Goal: Information Seeking & Learning: Learn about a topic

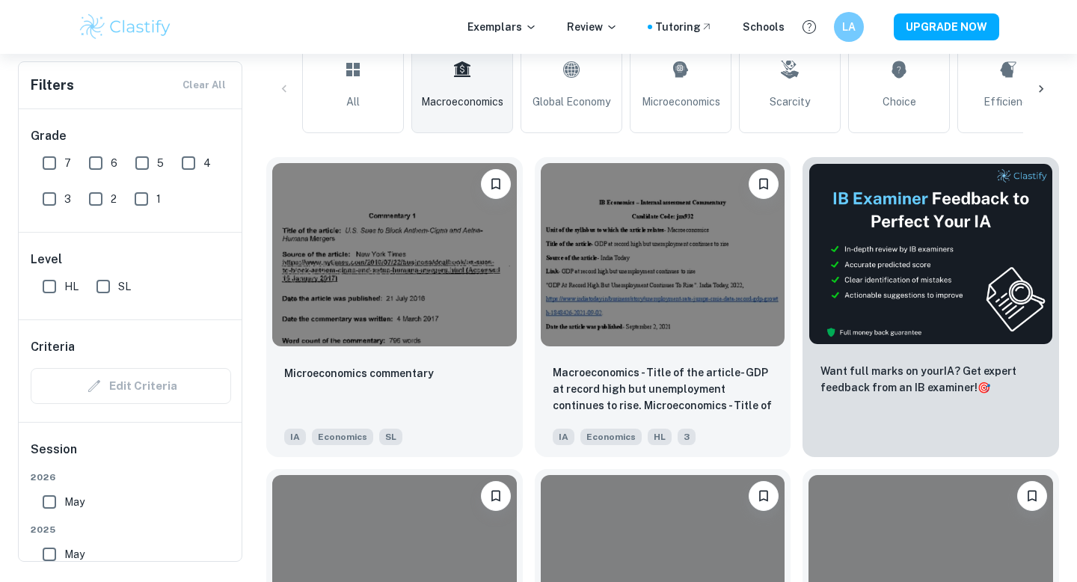
scroll to position [399, 0]
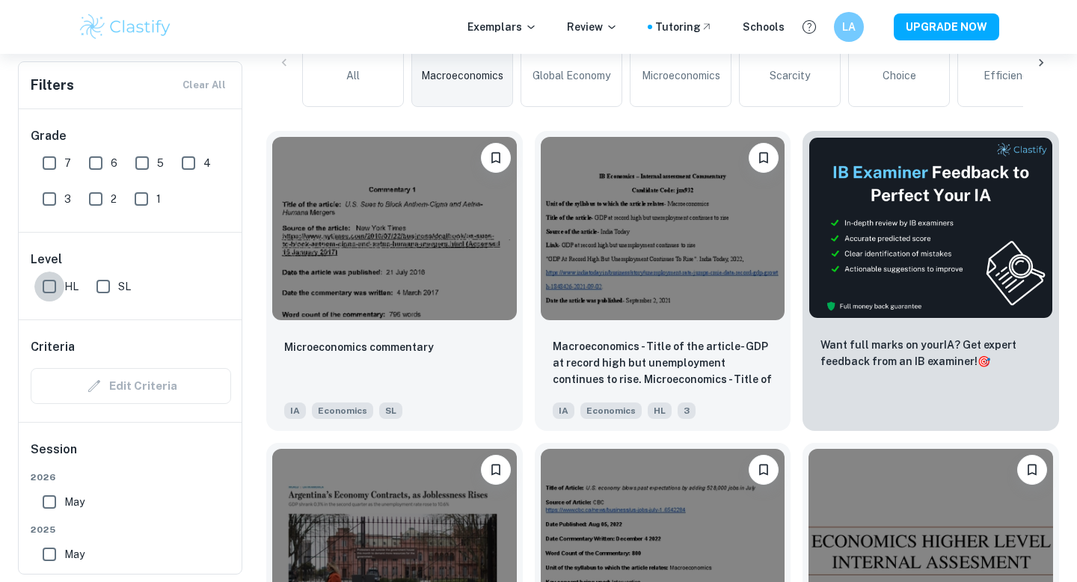
click at [55, 280] on input "HL" at bounding box center [49, 286] width 30 height 30
checkbox input "true"
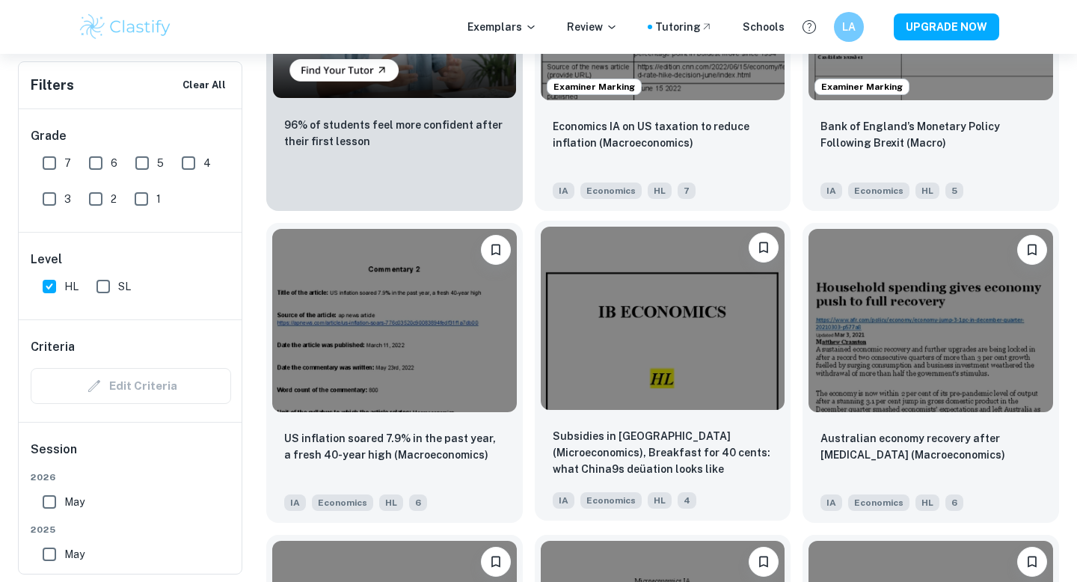
scroll to position [1249, 0]
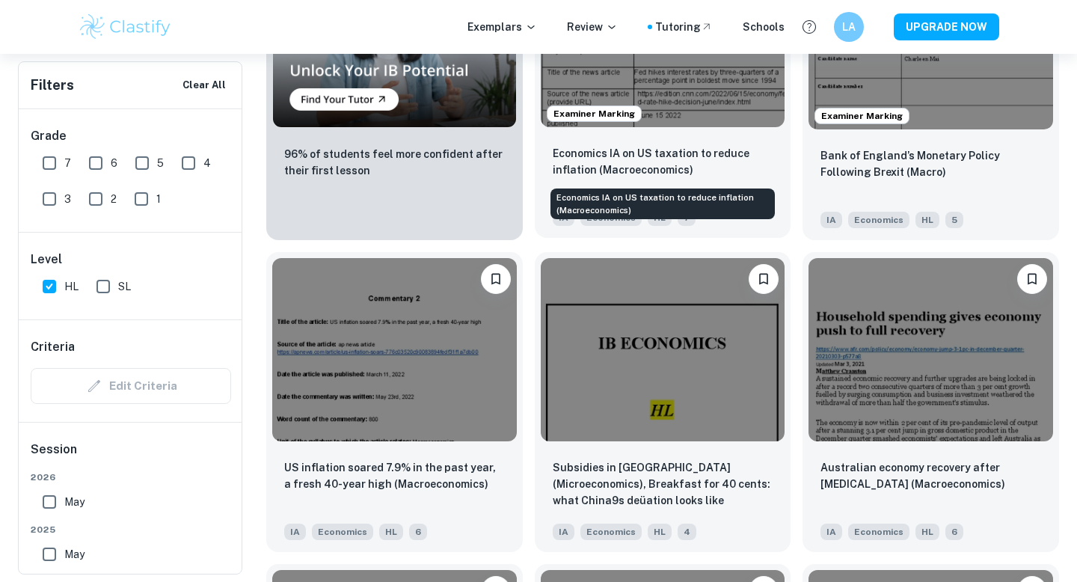
click at [686, 157] on p "Economics IA on US taxation to reduce inflation (Macroeconomics)" at bounding box center [663, 161] width 221 height 33
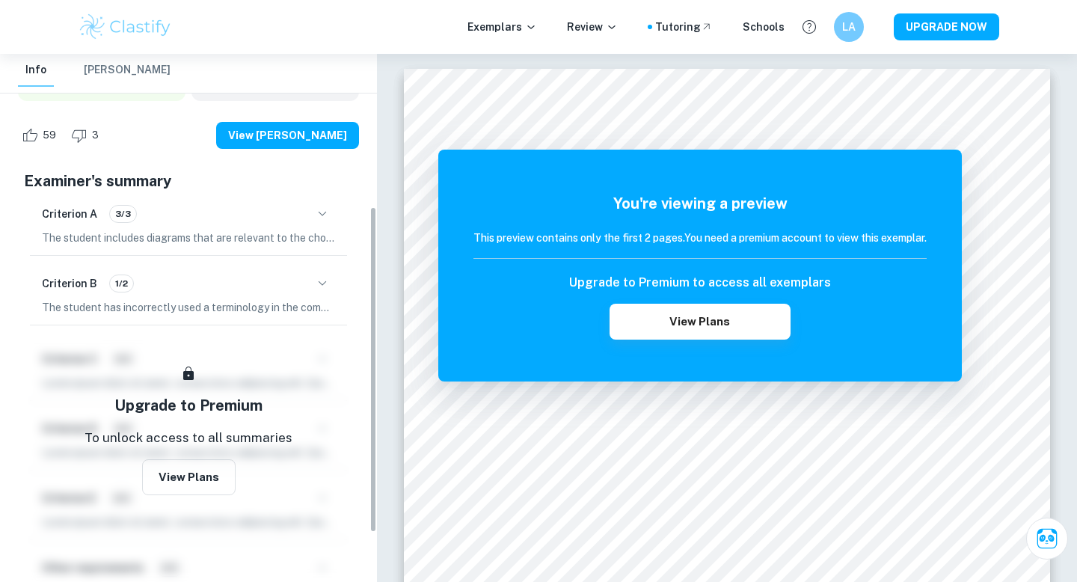
scroll to position [255, 0]
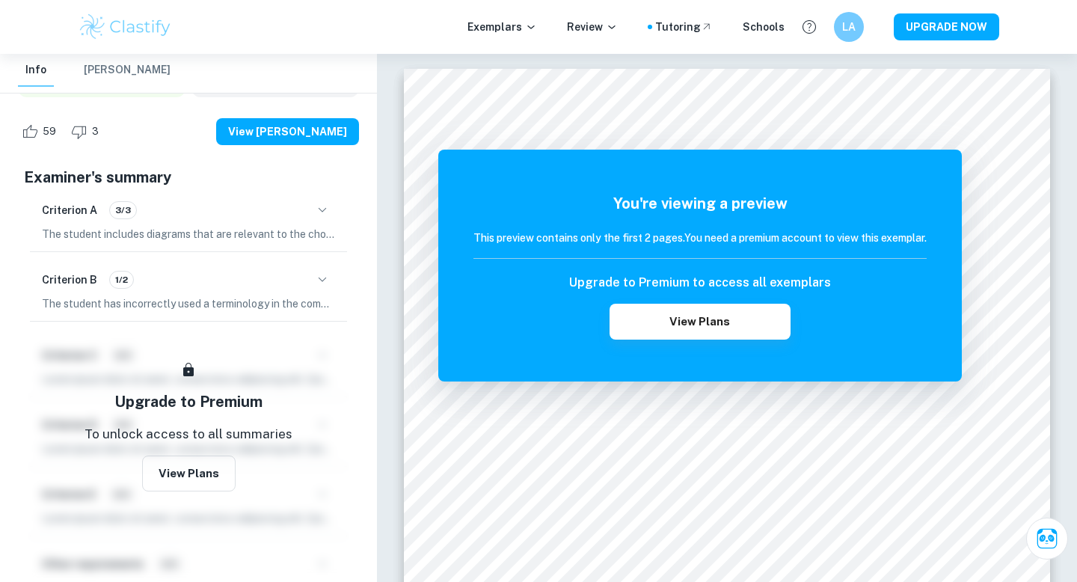
click at [132, 292] on div "Criterion B 1/2" at bounding box center [188, 279] width 293 height 25
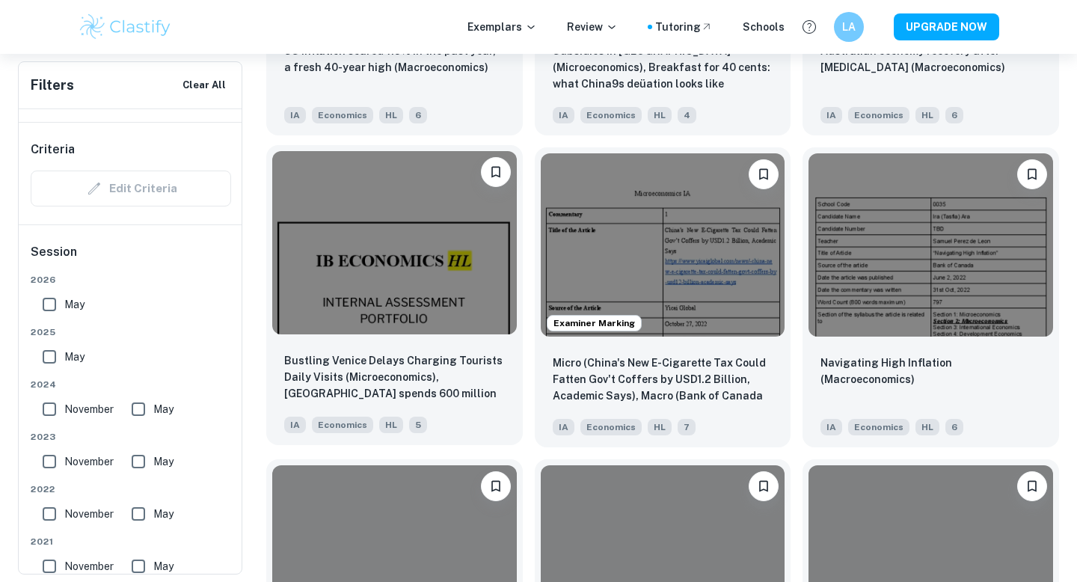
scroll to position [1707, 0]
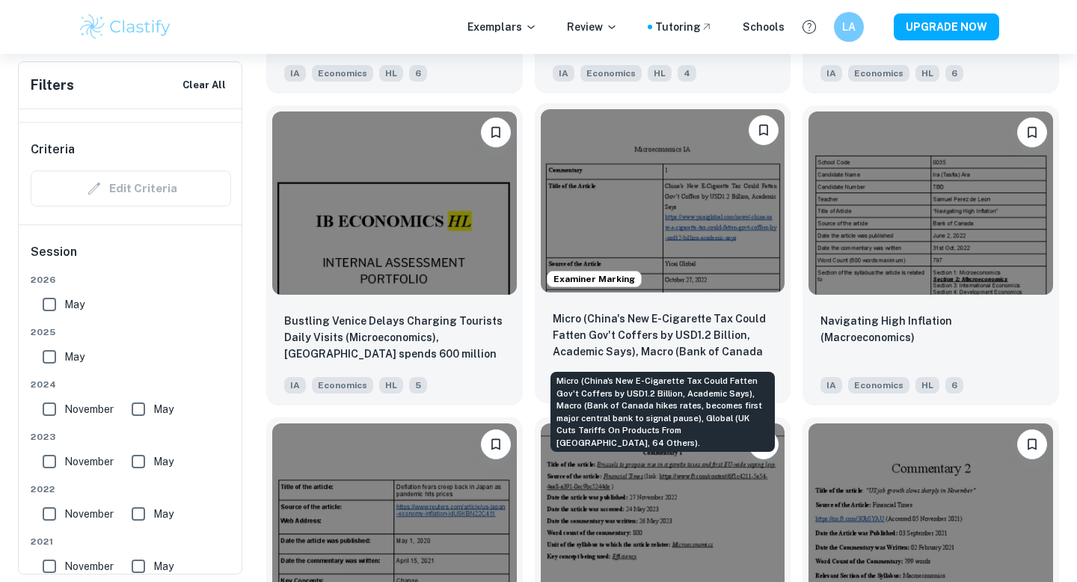
click at [657, 350] on p "Micro (China's New E-Cigarette Tax Could Fatten Gov't Coffers by USD1.2 Billion…" at bounding box center [663, 335] width 221 height 51
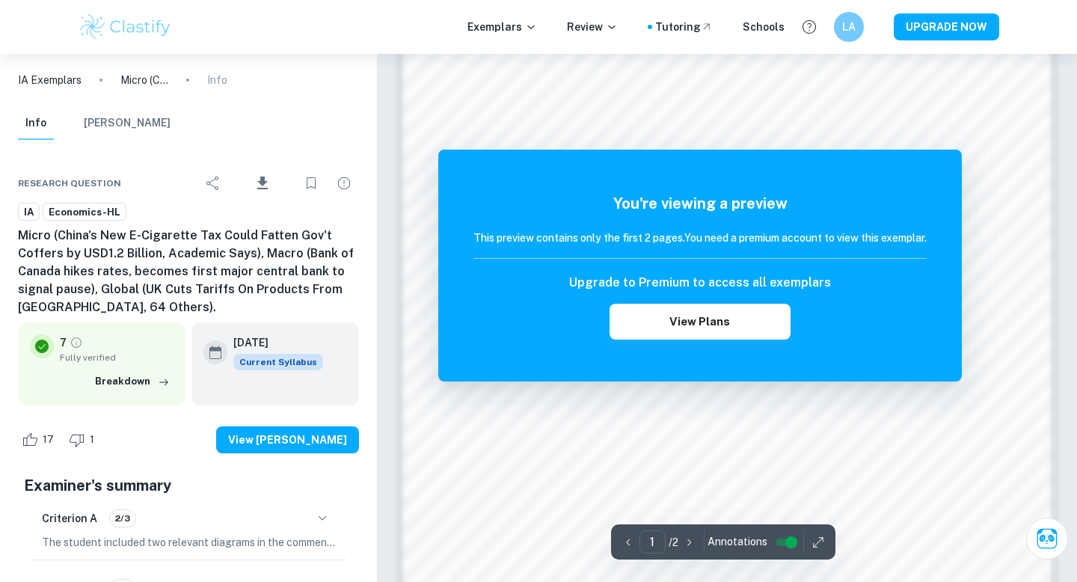
scroll to position [1270, 0]
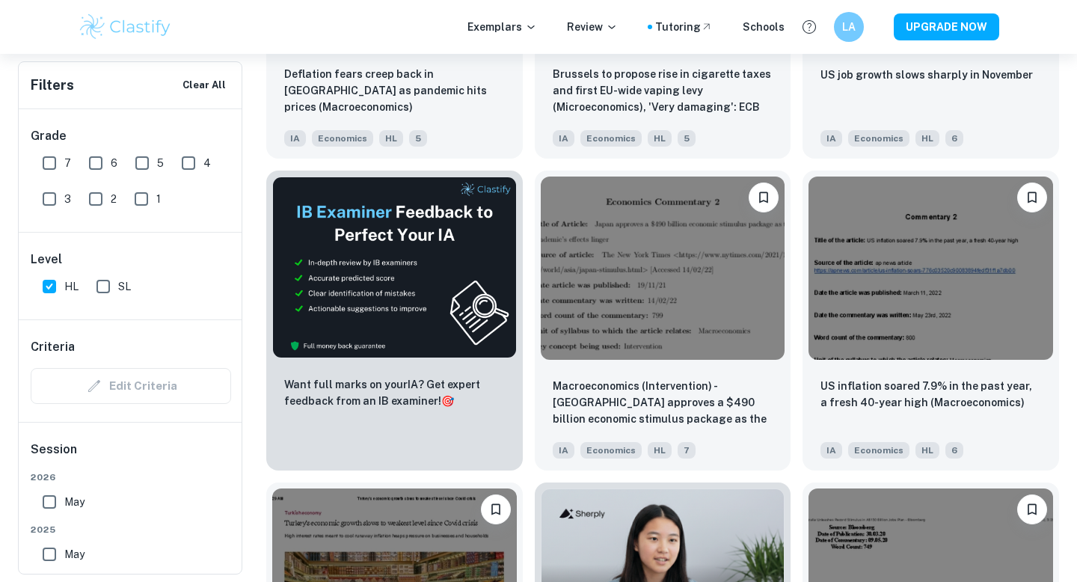
scroll to position [2296, 0]
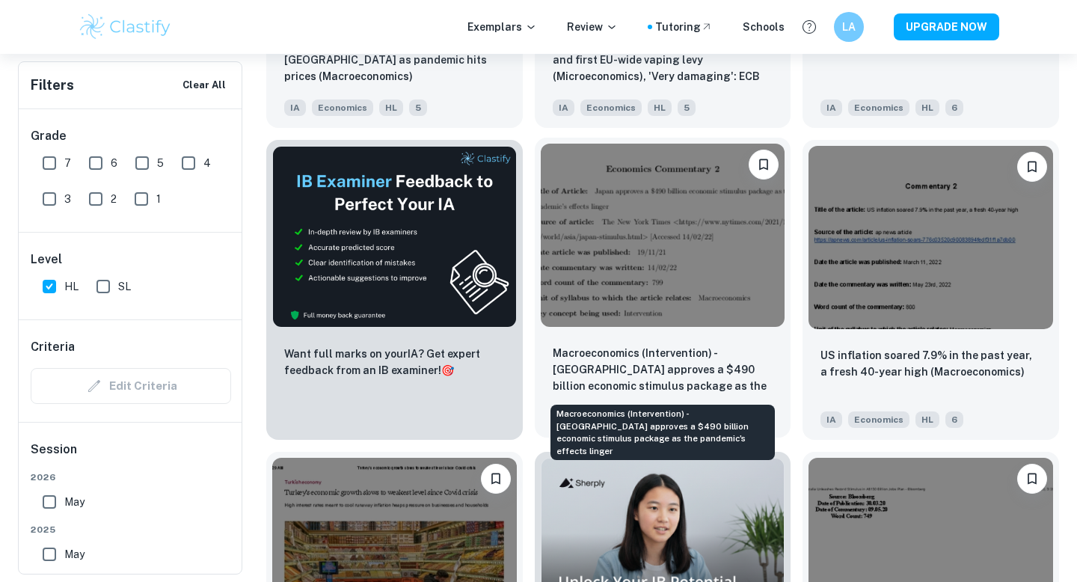
click at [597, 348] on p "Macroeconomics (Intervention) - [GEOGRAPHIC_DATA] approves a $490 billion econo…" at bounding box center [663, 370] width 221 height 51
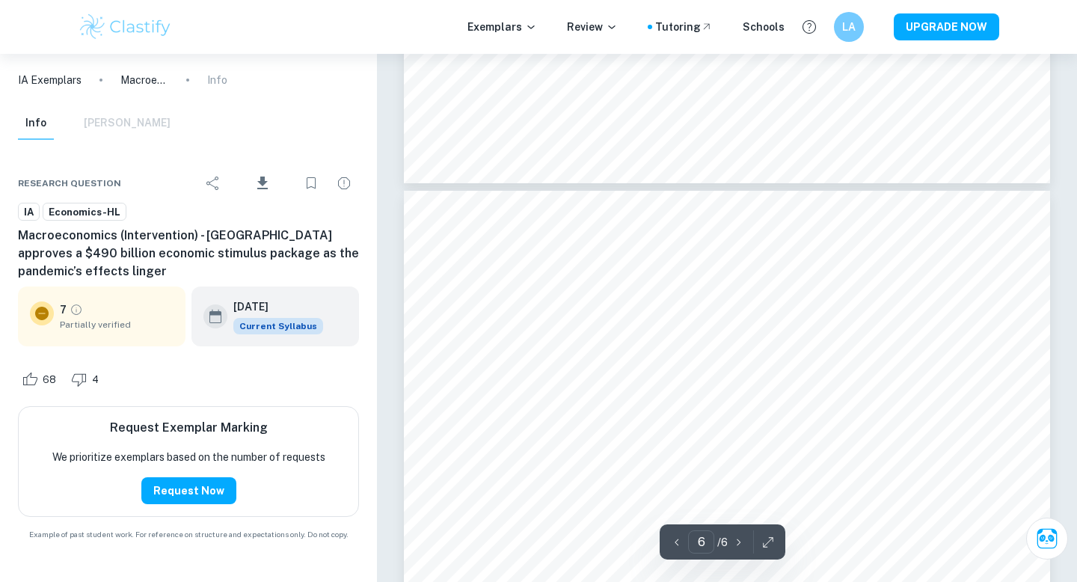
scroll to position [4689, 0]
type input "5"
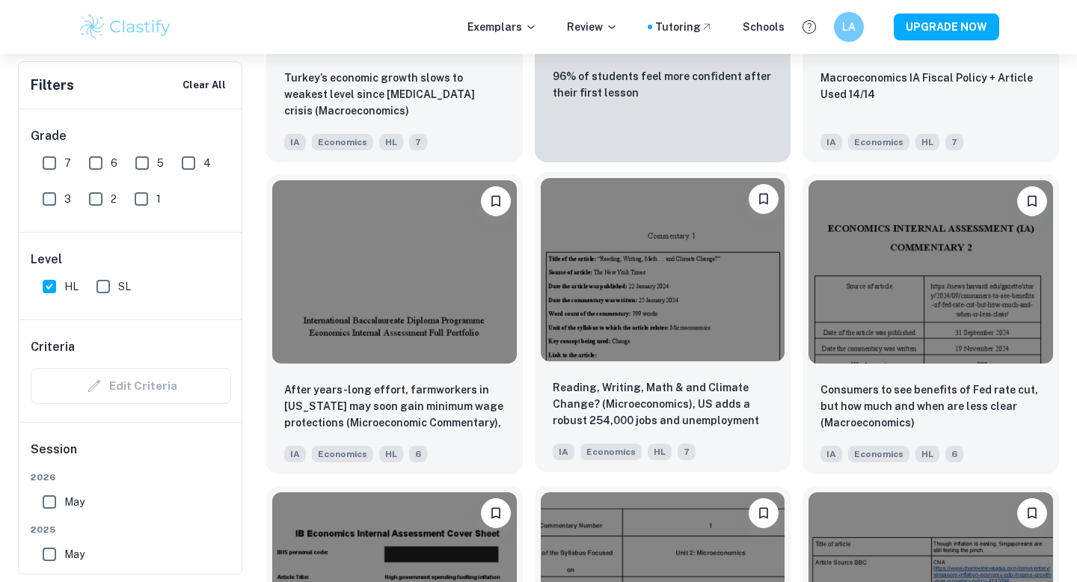
scroll to position [2991, 0]
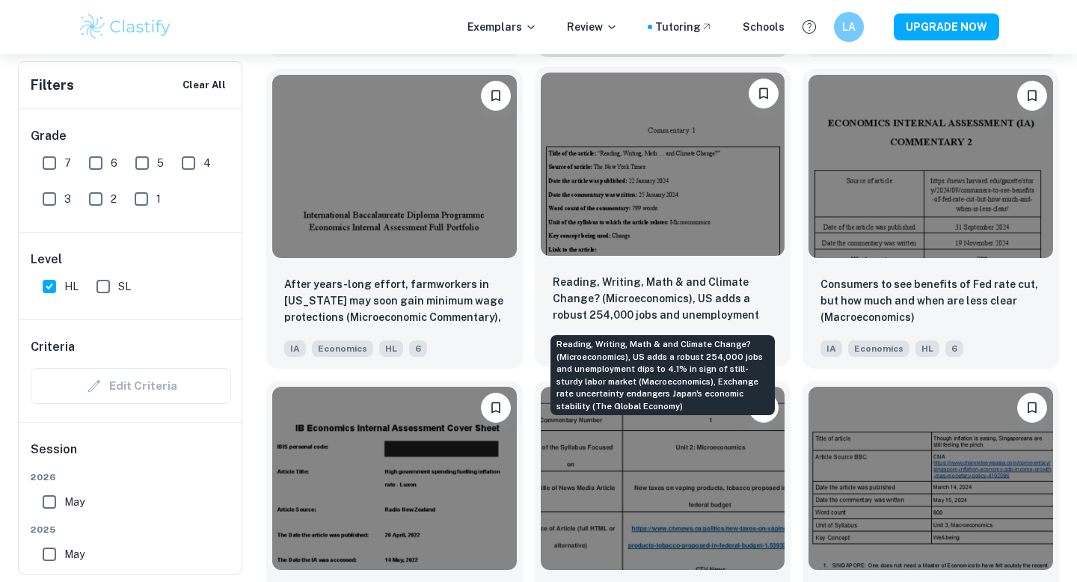
click at [695, 304] on p "Reading, Writing, Math & and Climate Change? (Microeconomics), US adds a robust…" at bounding box center [663, 299] width 221 height 51
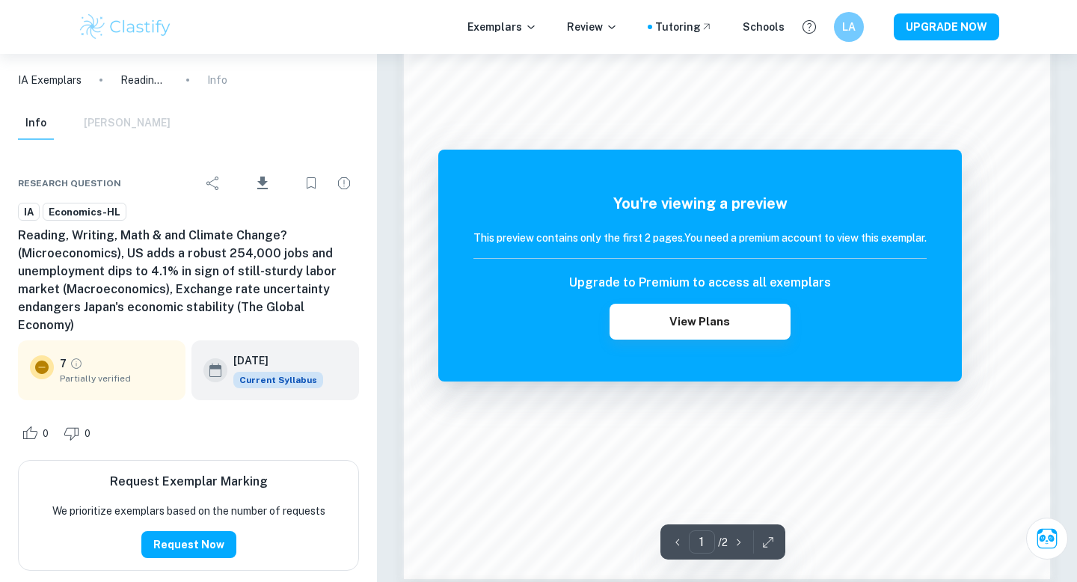
scroll to position [1270, 0]
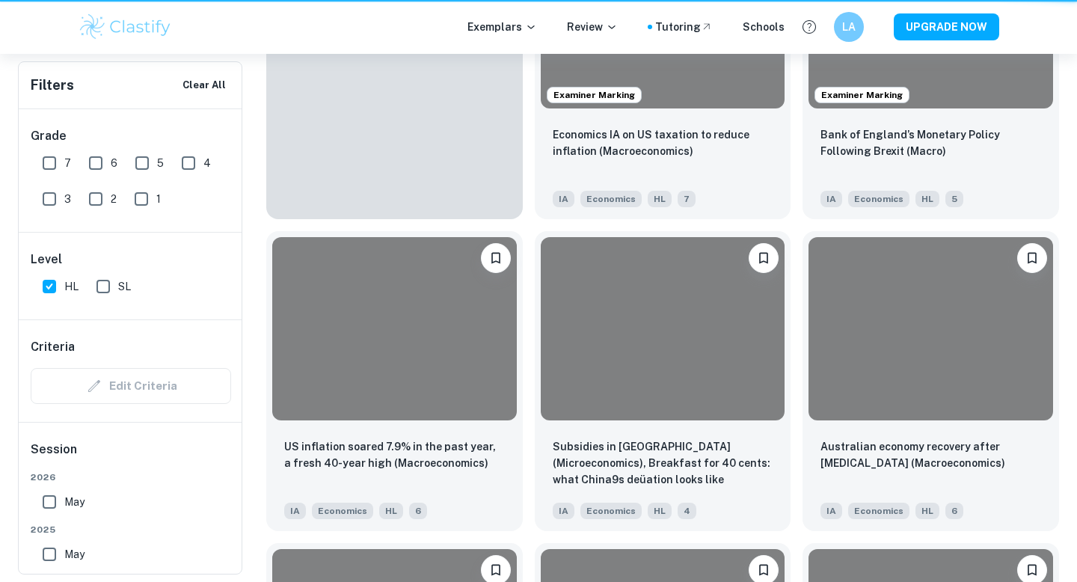
scroll to position [2991, 0]
